Goal: Browse casually

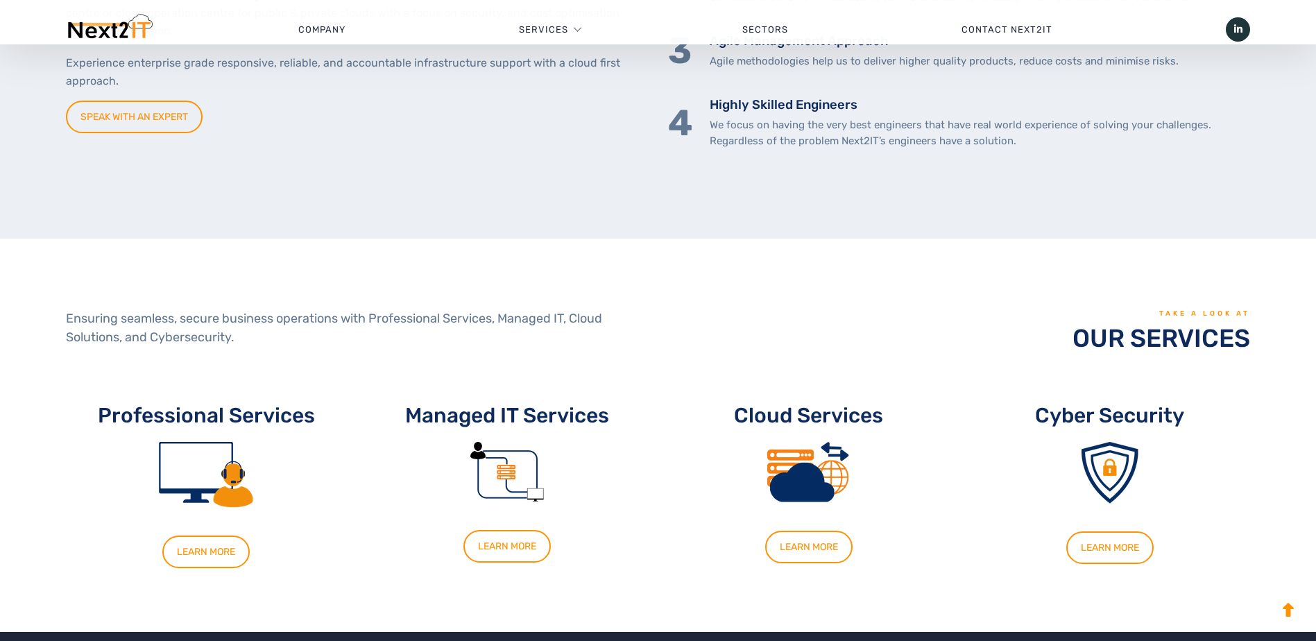
scroll to position [763, 0]
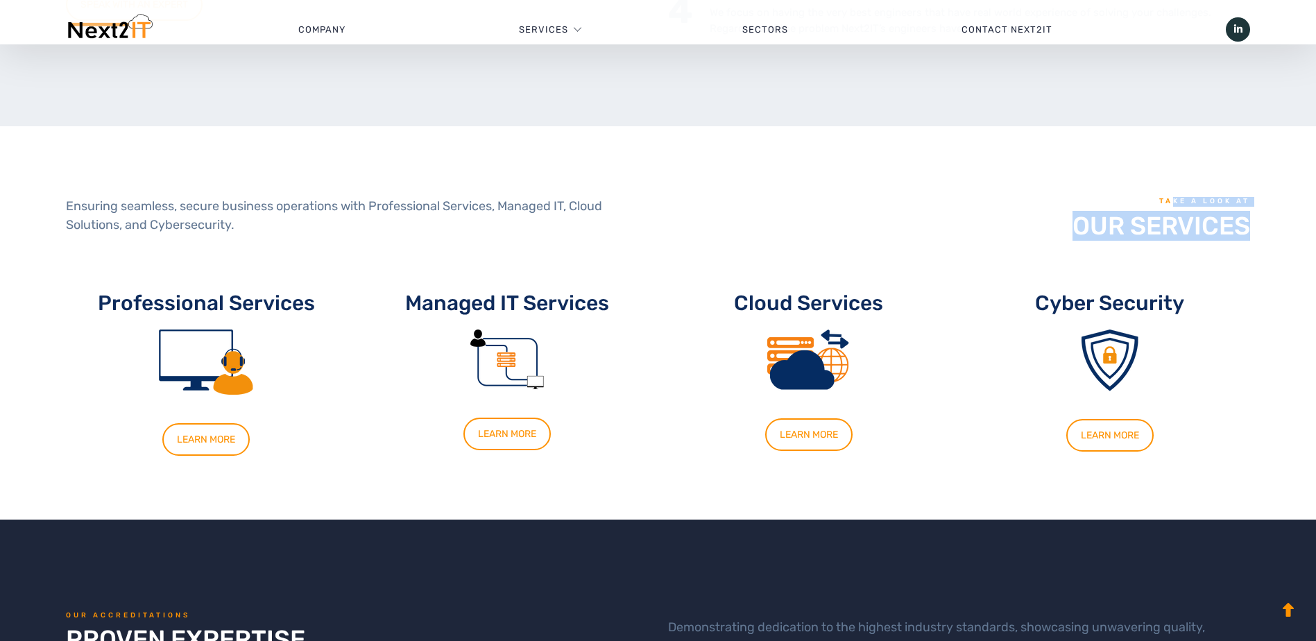
drag, startPoint x: 1266, startPoint y: 222, endPoint x: 1173, endPoint y: 205, distance: 94.6
click at [1173, 205] on div "Ensuring seamless, secure business operations with Professional Services, Manag…" at bounding box center [658, 194] width 1316 height 137
drag, startPoint x: 1173, startPoint y: 205, endPoint x: 1257, endPoint y: 234, distance: 88.9
click at [1257, 234] on div "TAKE A LOOK AT OUR SERVICES" at bounding box center [959, 219] width 603 height 88
click at [1164, 199] on h6 "TAKE A LOOK AT" at bounding box center [959, 202] width 582 height 10
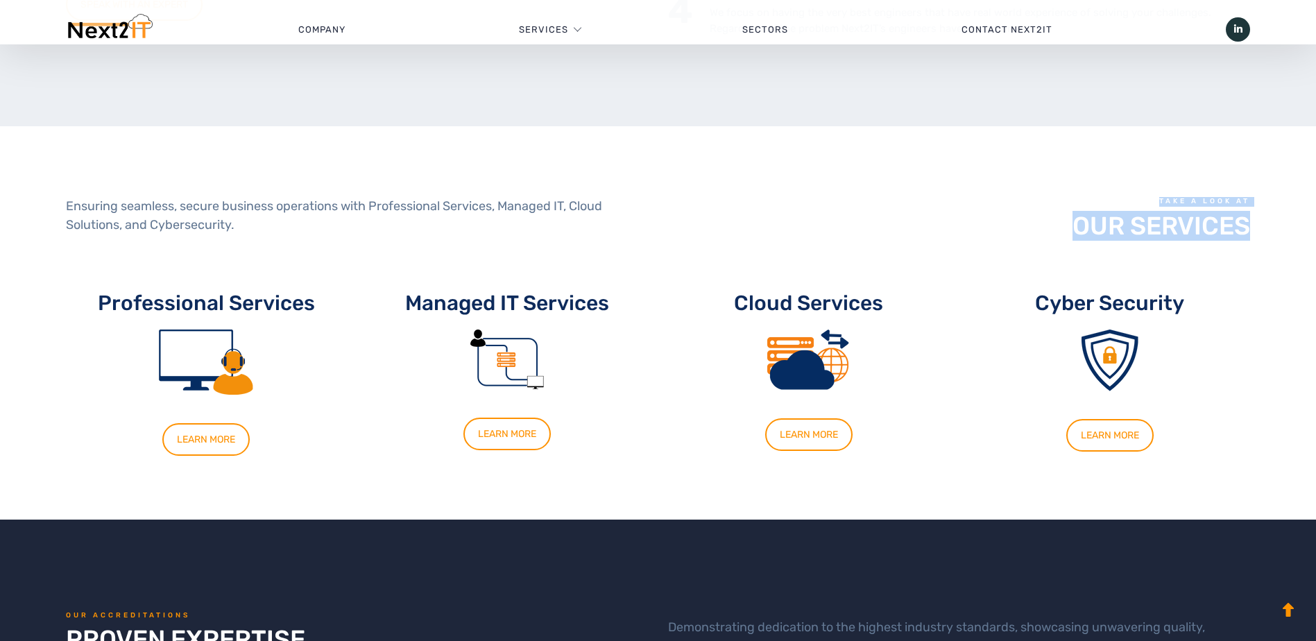
drag, startPoint x: 1164, startPoint y: 199, endPoint x: 1251, endPoint y: 226, distance: 91.5
click at [1251, 226] on div "TAKE A LOOK AT OUR SERVICES" at bounding box center [959, 219] width 603 height 88
